Goal: Book appointment/travel/reservation

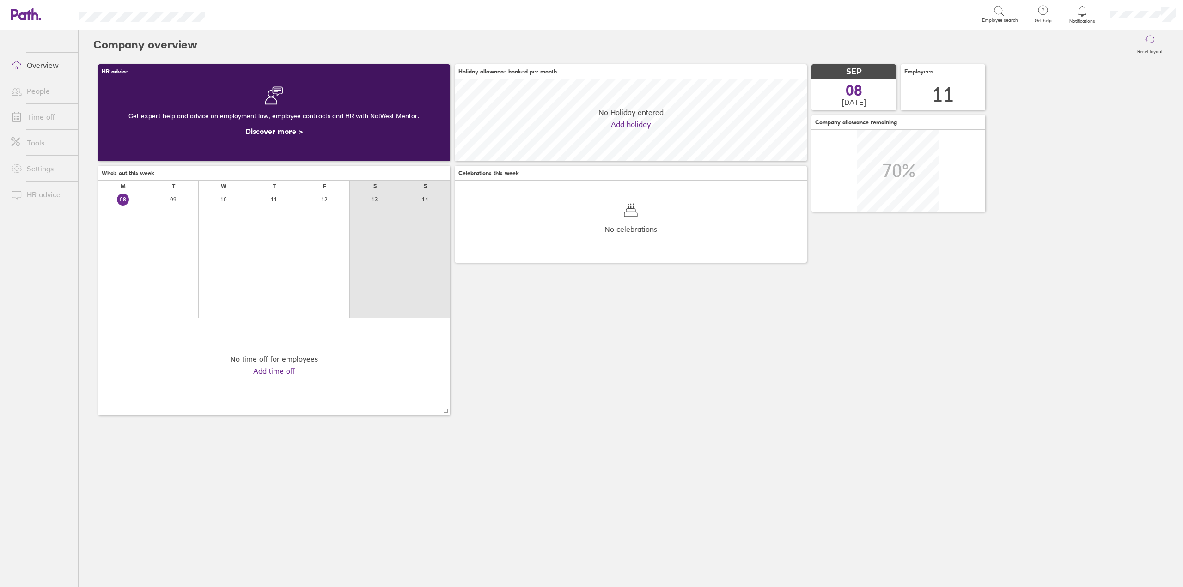
scroll to position [82, 352]
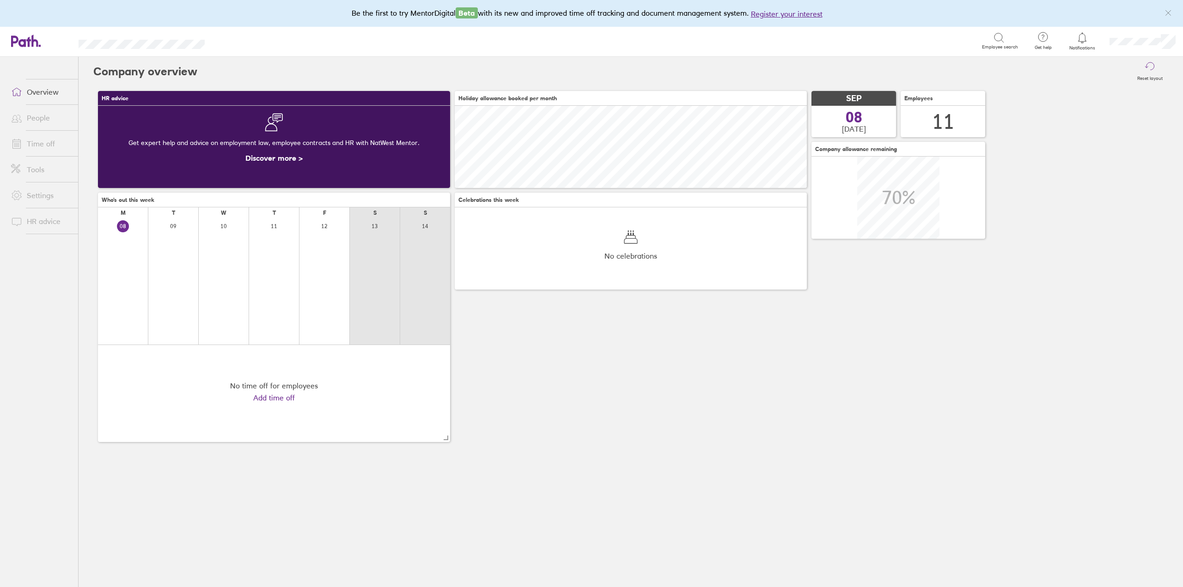
click at [1003, 43] on icon at bounding box center [999, 37] width 11 height 11
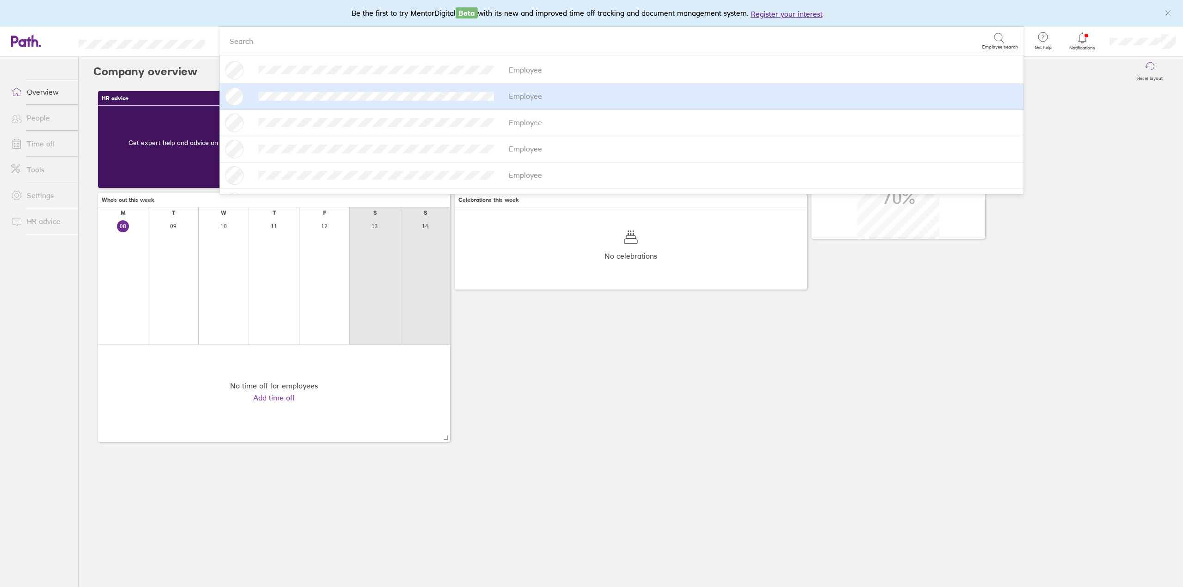
click at [438, 101] on div "Employee" at bounding box center [621, 96] width 793 height 18
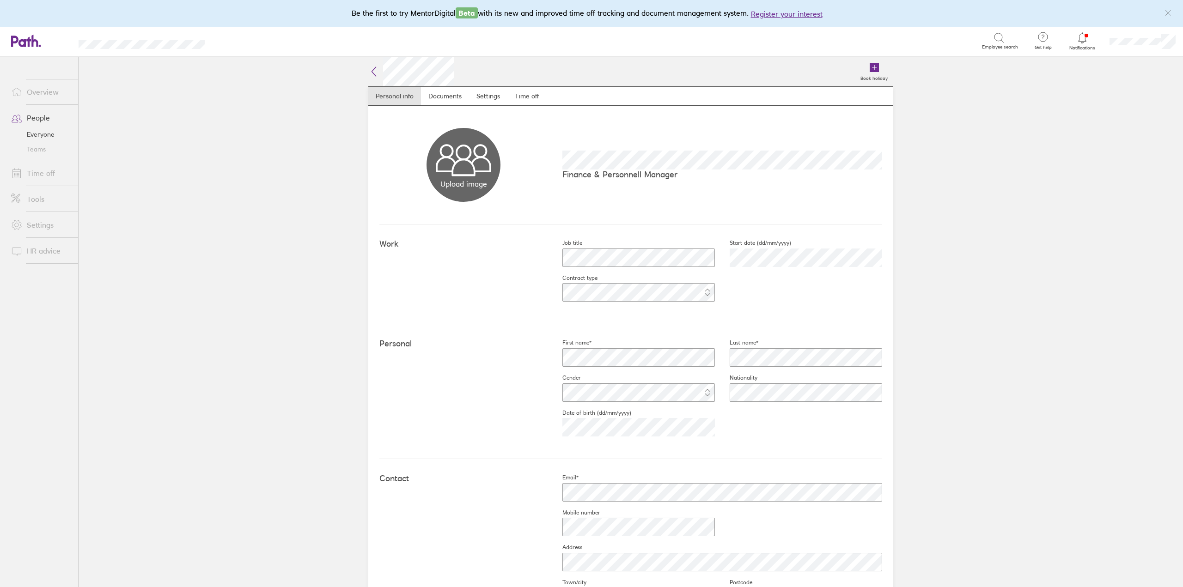
click at [43, 177] on link "Time off" at bounding box center [41, 173] width 74 height 18
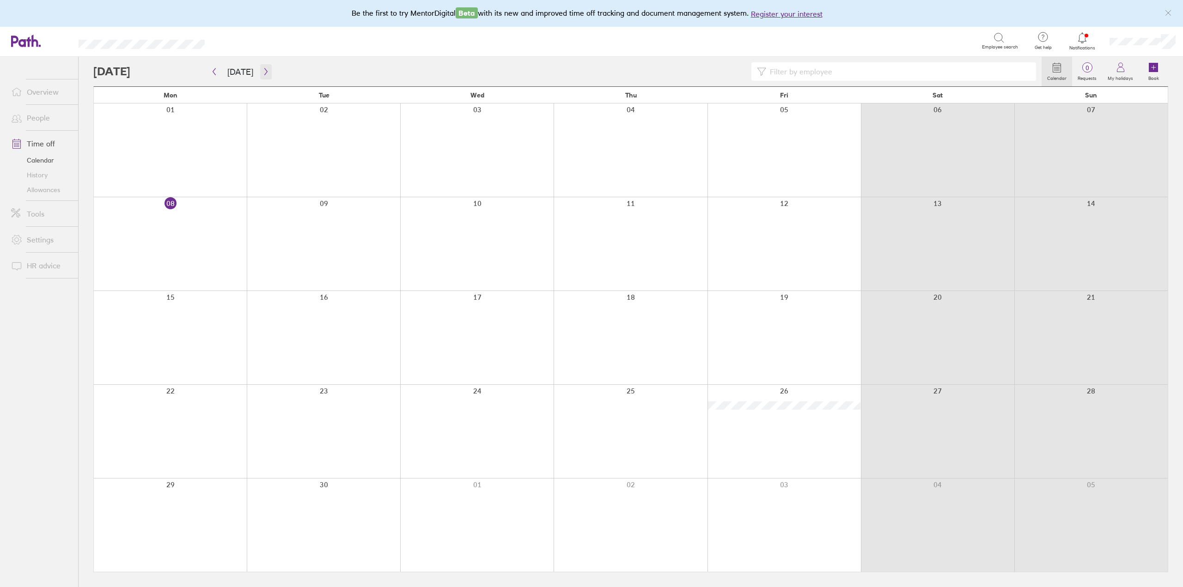
click at [262, 71] on icon "button" at bounding box center [265, 71] width 7 height 7
click at [326, 404] on div at bounding box center [323, 431] width 153 height 93
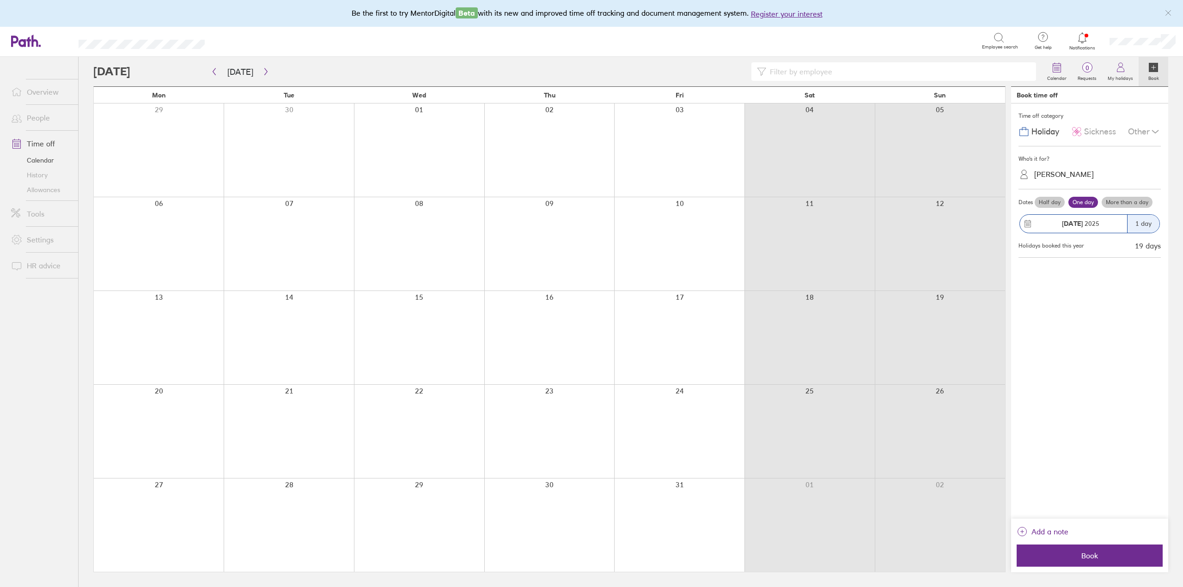
click at [1116, 202] on label "More than a day" at bounding box center [1127, 202] width 51 height 11
click at [0, 0] on input "More than a day" at bounding box center [0, 0] width 0 height 0
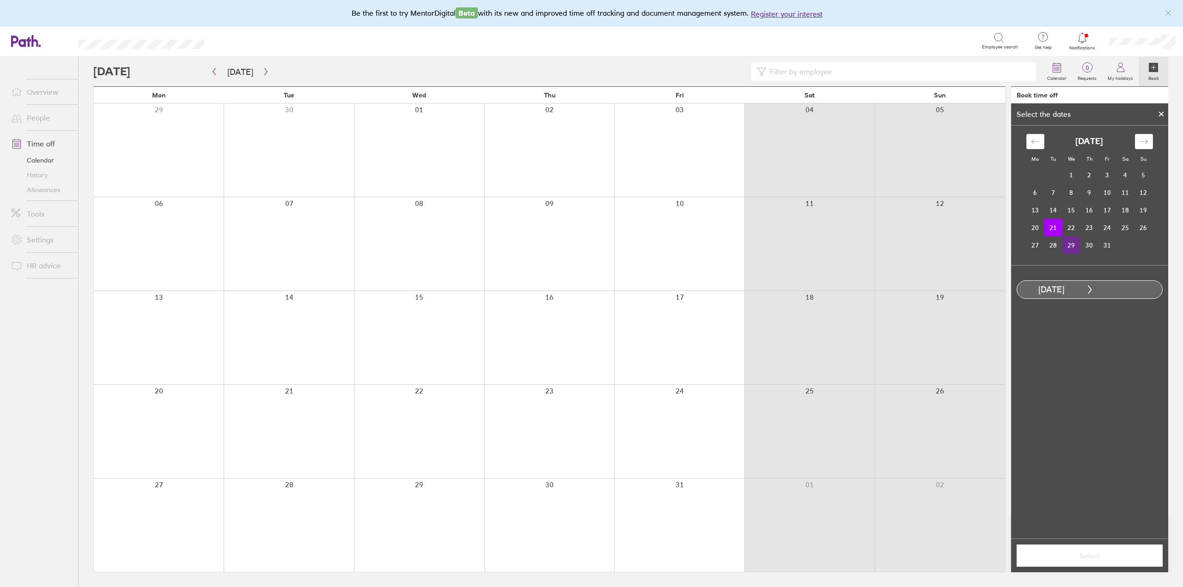
click at [1072, 247] on td "29" at bounding box center [1071, 246] width 18 height 18
click at [1107, 557] on span "Select" at bounding box center [1089, 556] width 133 height 8
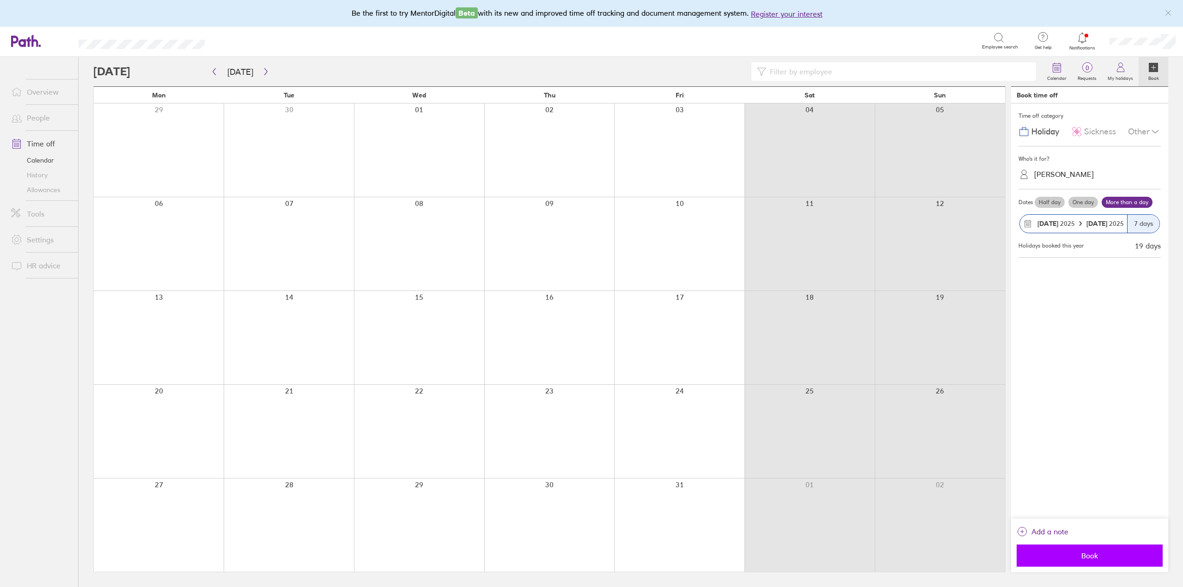
click at [1089, 555] on span "Book" at bounding box center [1089, 556] width 133 height 8
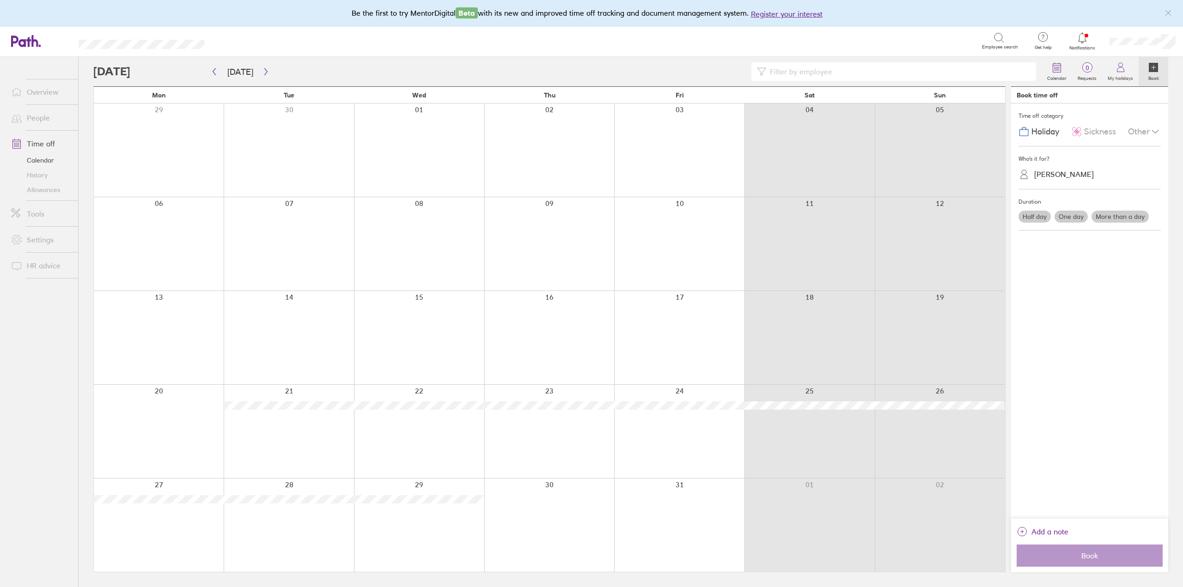
click at [41, 144] on link "Time off" at bounding box center [41, 143] width 74 height 18
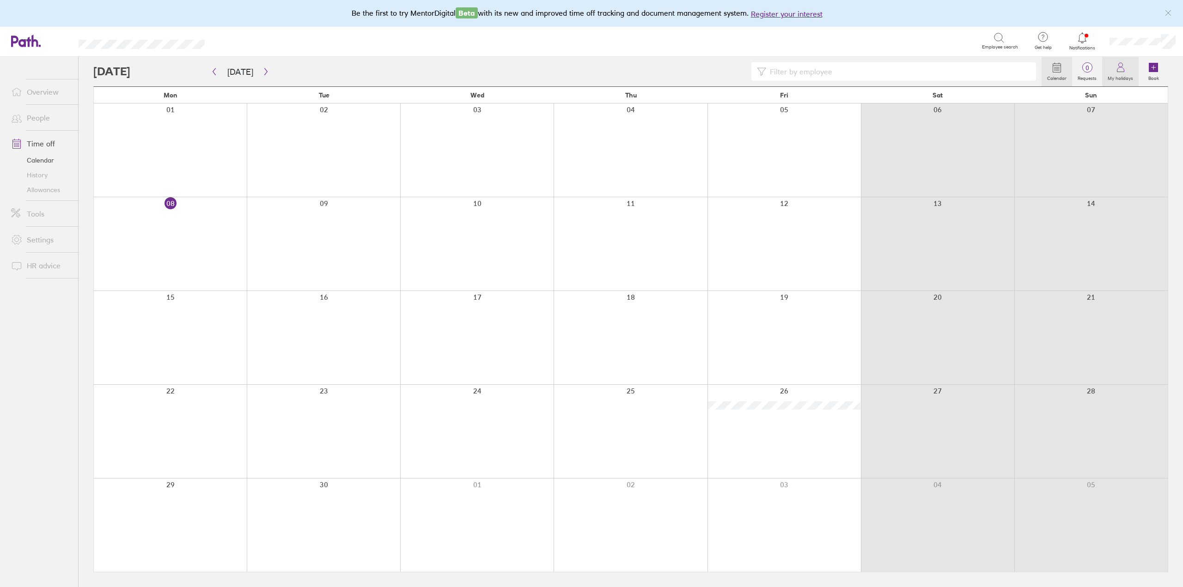
click at [1123, 71] on icon at bounding box center [1120, 67] width 11 height 11
